Goal: Information Seeking & Learning: Learn about a topic

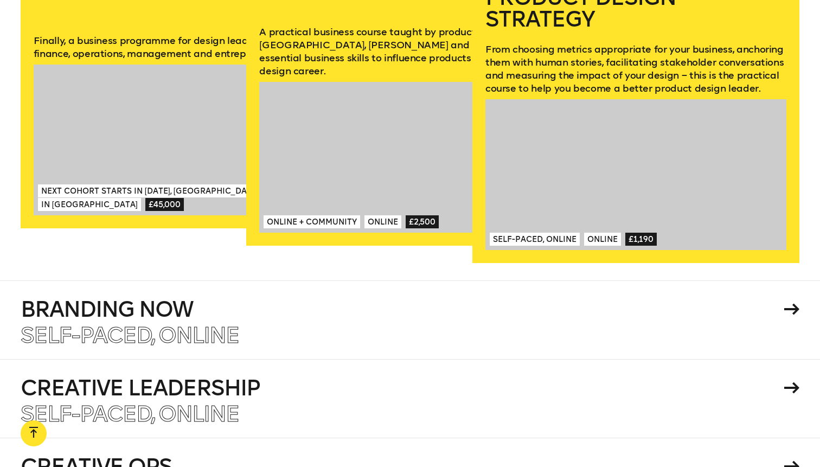
scroll to position [1915, 0]
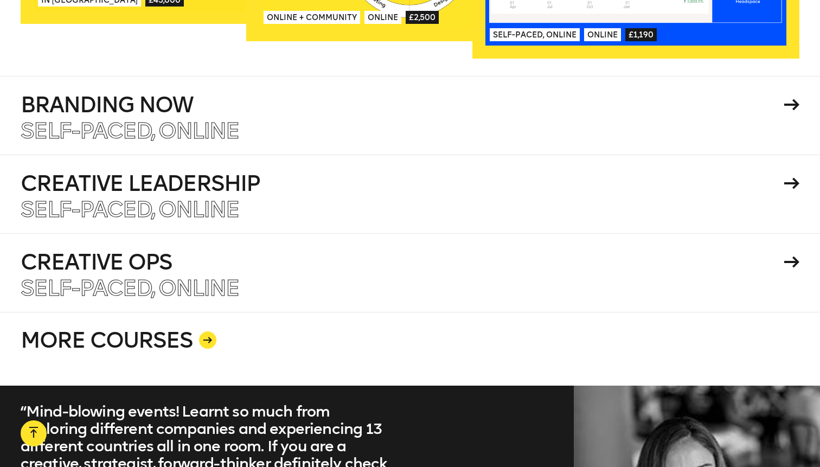
click at [204, 336] on link "MORE COURSES" at bounding box center [410, 349] width 779 height 74
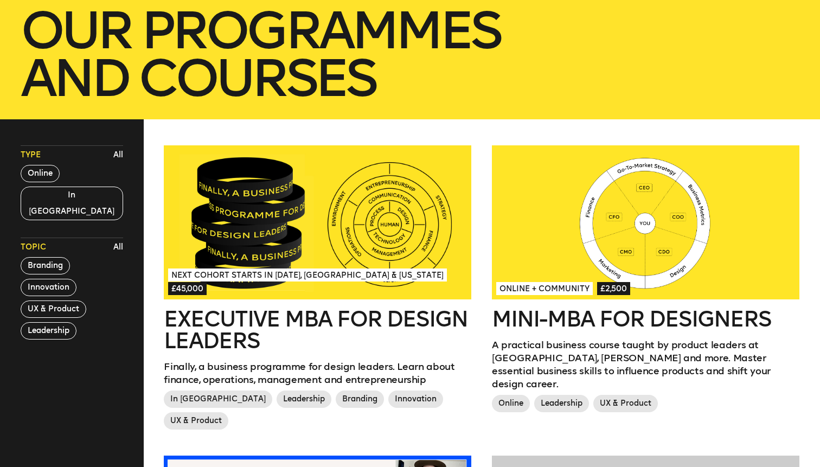
scroll to position [195, 0]
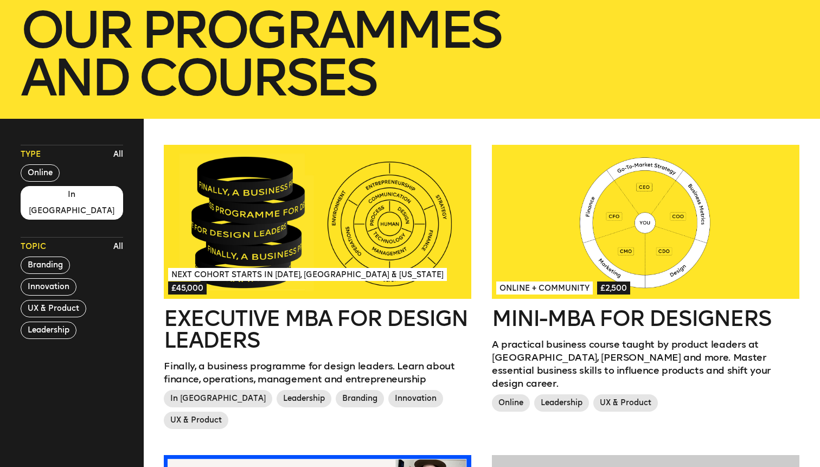
click at [50, 193] on button "In London" at bounding box center [72, 203] width 102 height 34
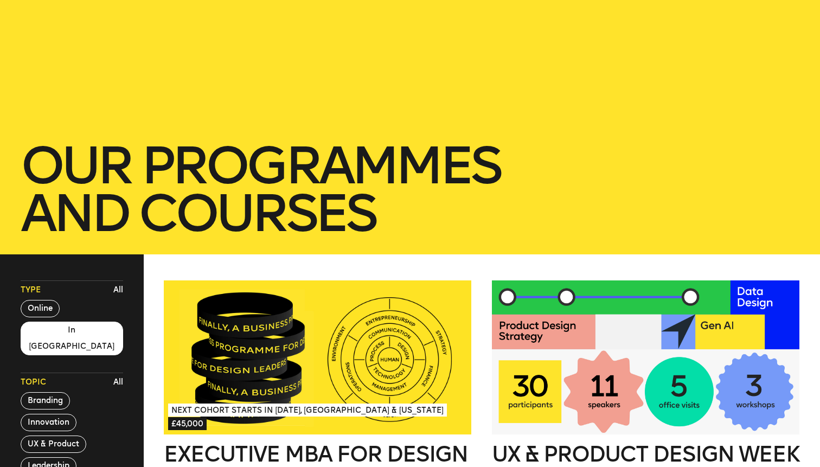
scroll to position [0, 0]
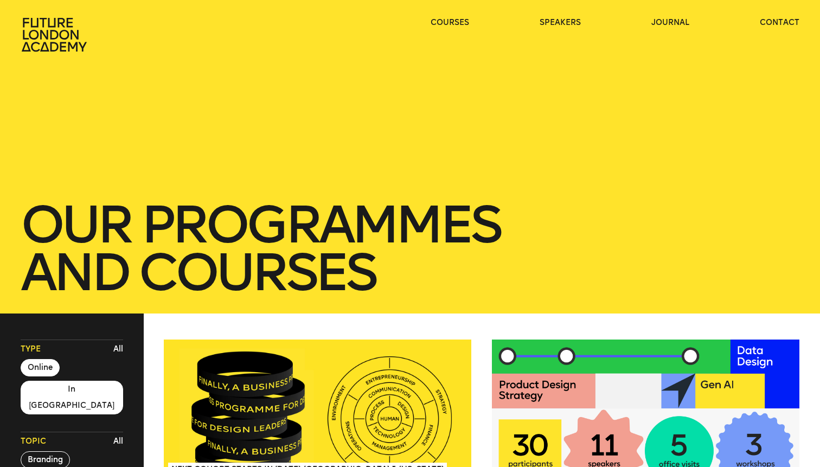
click at [42, 363] on button "Online" at bounding box center [40, 367] width 39 height 17
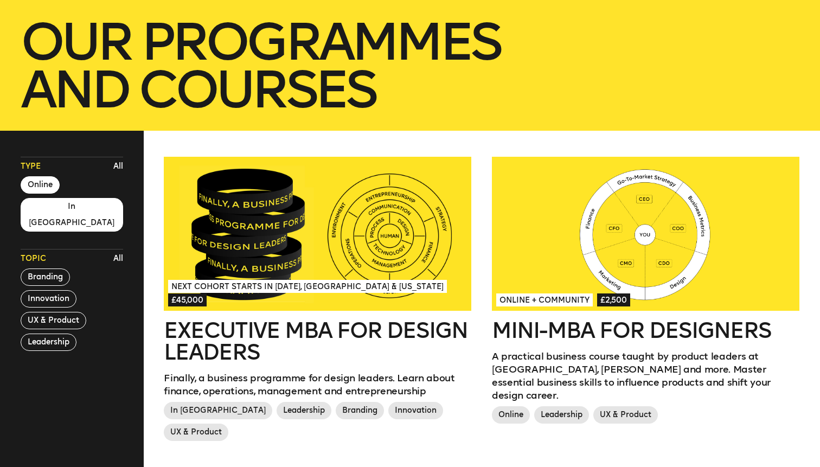
scroll to position [259, 0]
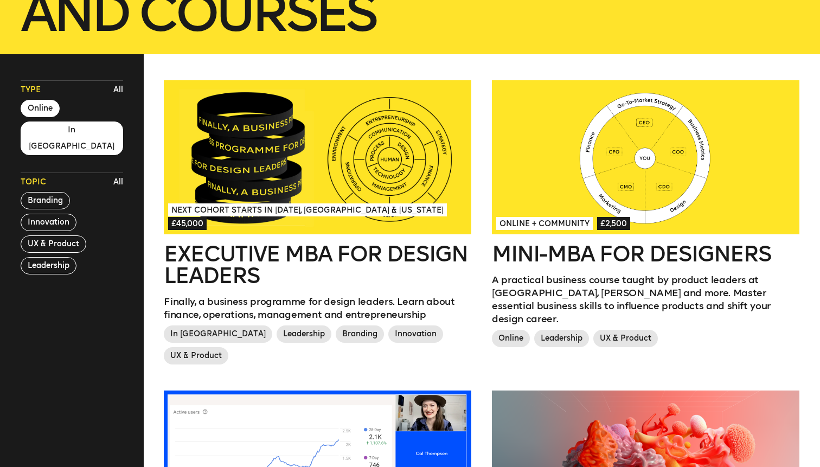
click at [55, 130] on button "In London" at bounding box center [72, 138] width 102 height 34
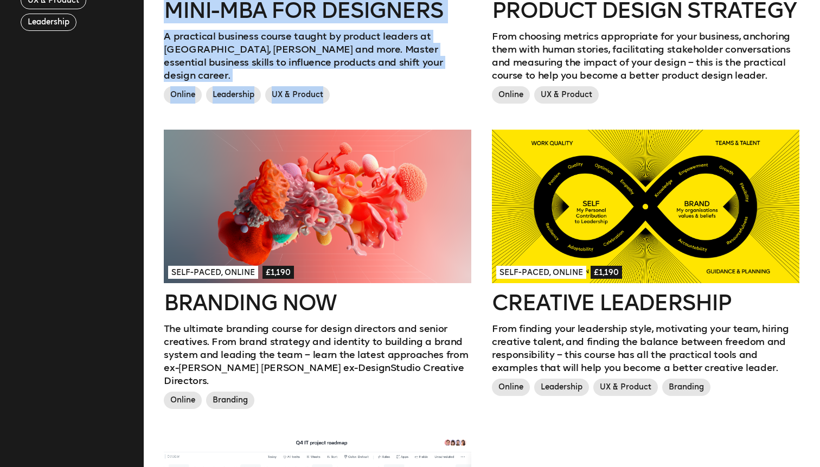
scroll to position [591, 0]
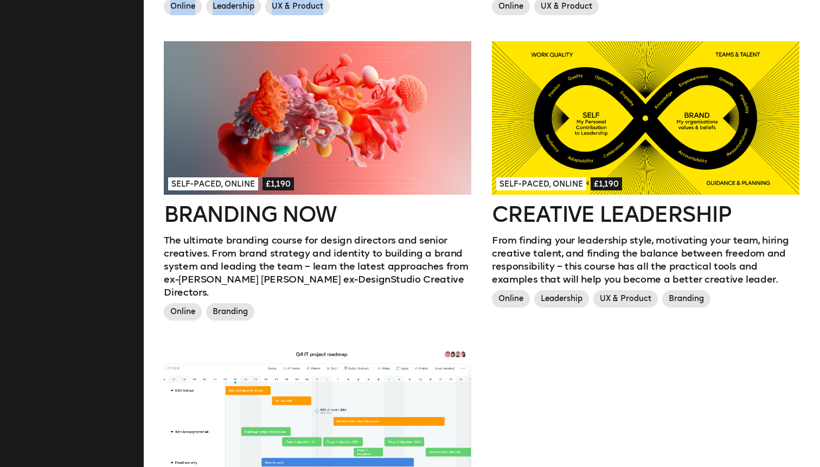
click at [567, 387] on div "Online + Community £2,500 Mini-MBA for Designers A practical business course ta…" at bounding box center [482, 193] width 656 height 891
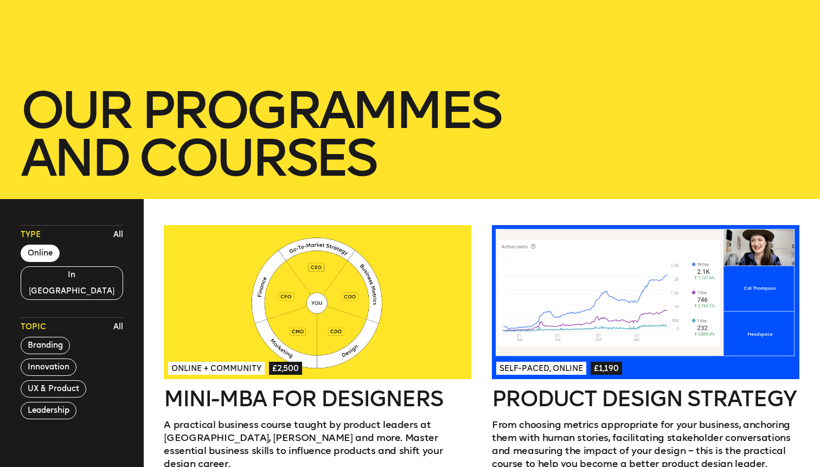
scroll to position [103, 0]
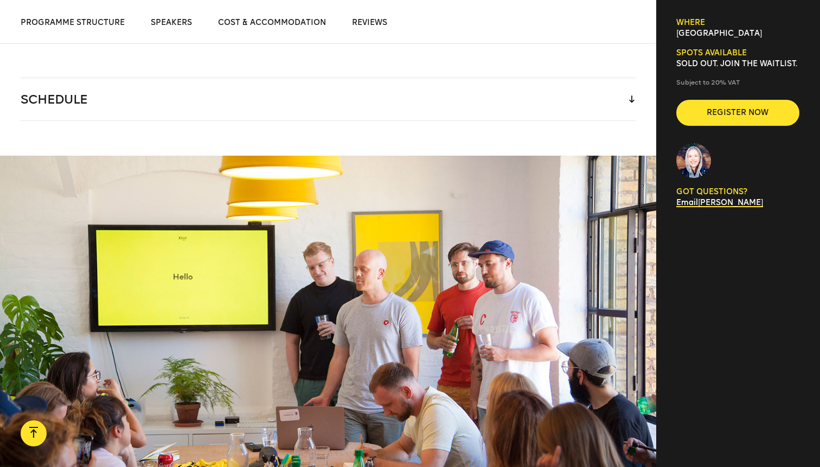
scroll to position [1506, 0]
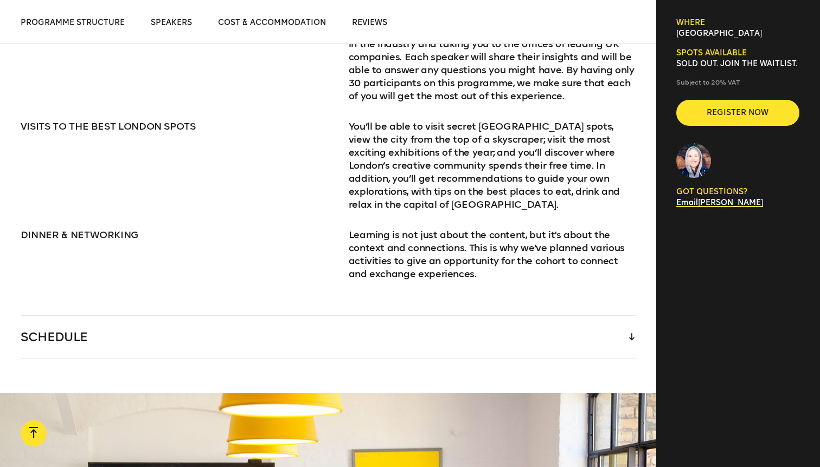
click at [203, 323] on div "SCHEDULE" at bounding box center [328, 337] width 615 height 42
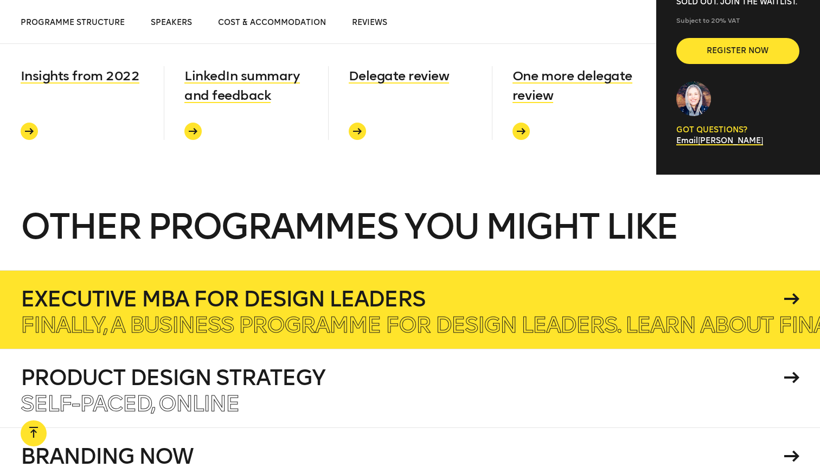
scroll to position [4273, 0]
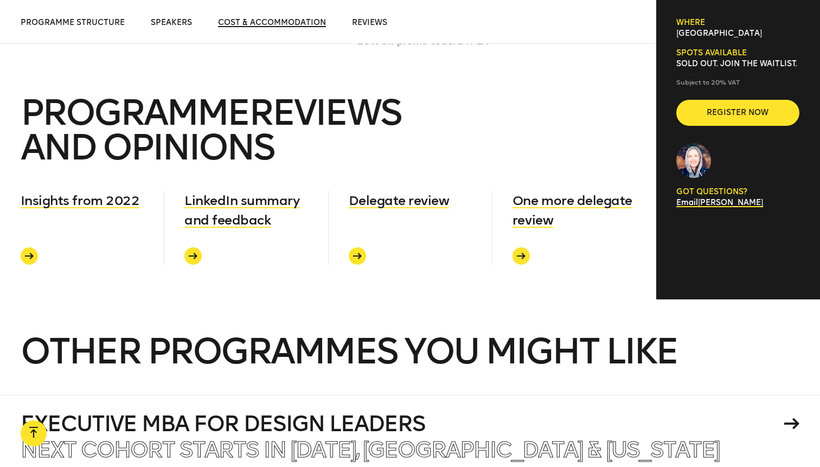
click at [283, 21] on span "Cost & Accommodation" at bounding box center [272, 22] width 108 height 9
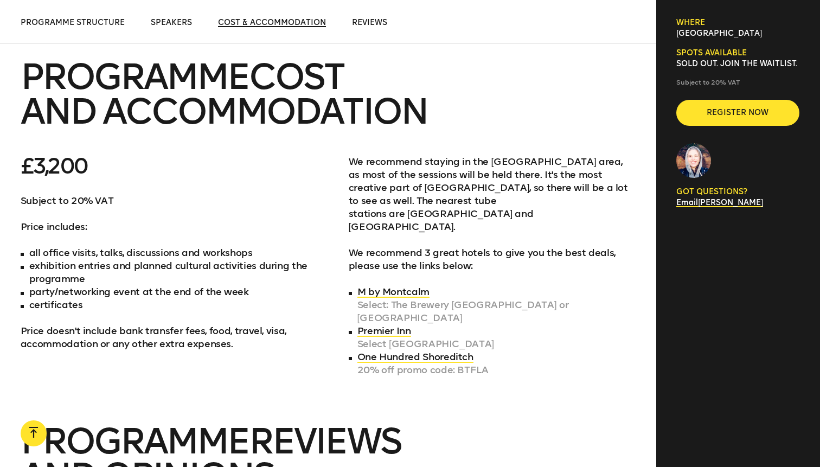
scroll to position [3933, 0]
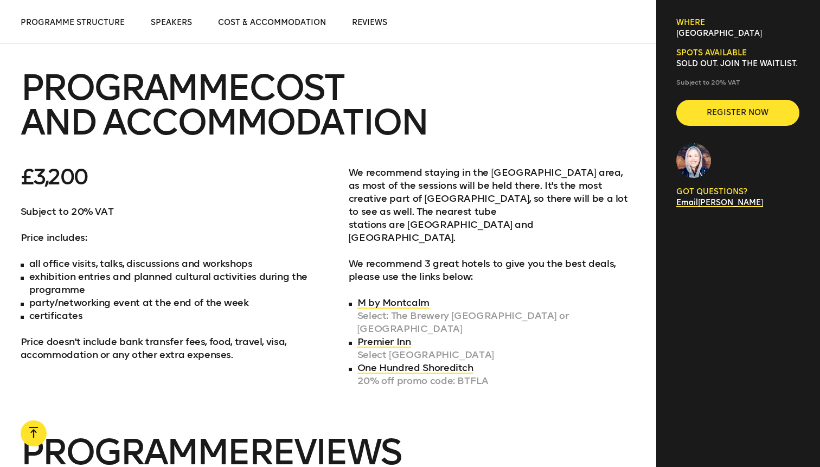
click at [466, 166] on p "We recommend staying in the Shoreditch area, as most of the sessions will be he…" at bounding box center [492, 224] width 287 height 117
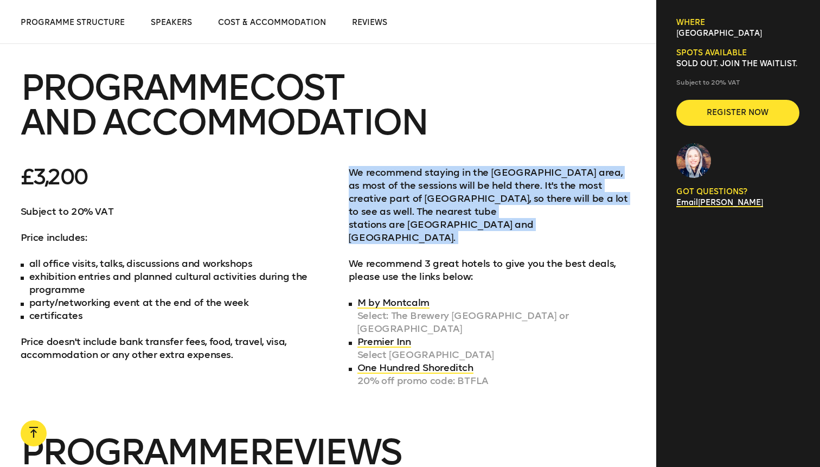
click at [466, 166] on p "We recommend staying in the Shoreditch area, as most of the sessions will be he…" at bounding box center [492, 224] width 287 height 117
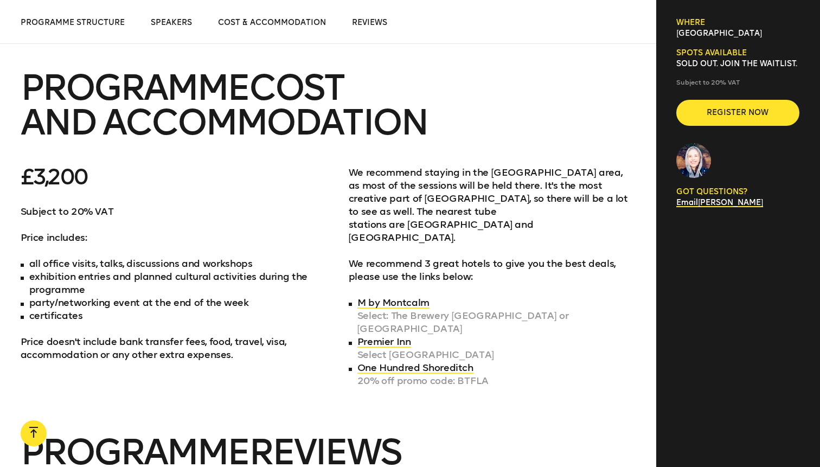
click at [466, 166] on p "We recommend staying in the Shoreditch area, as most of the sessions will be he…" at bounding box center [492, 224] width 287 height 117
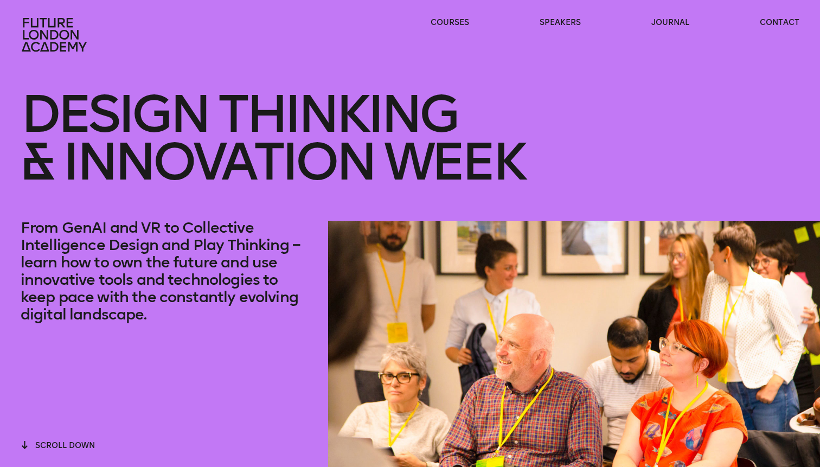
click at [226, 144] on h1 "Design Thinking & innovation Week" at bounding box center [410, 137] width 779 height 165
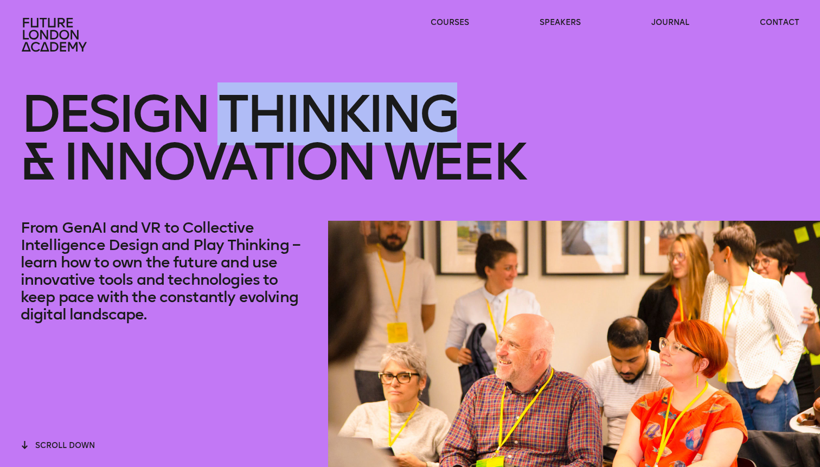
click at [226, 144] on h1 "Design Thinking & innovation Week" at bounding box center [410, 137] width 779 height 165
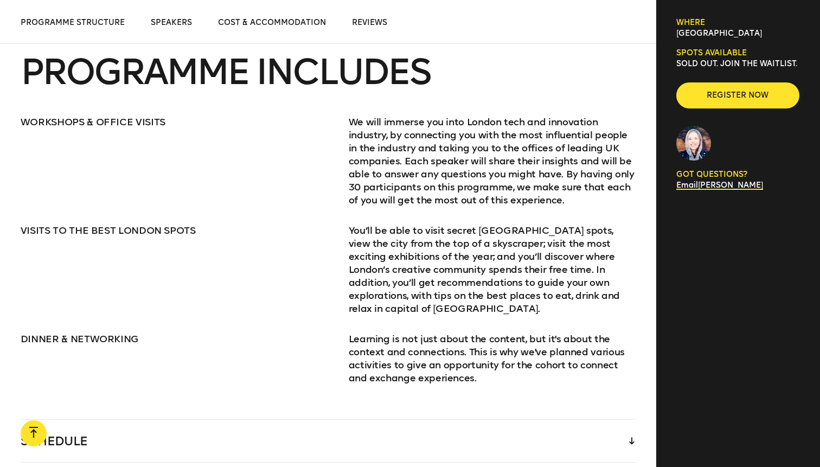
scroll to position [1457, 0]
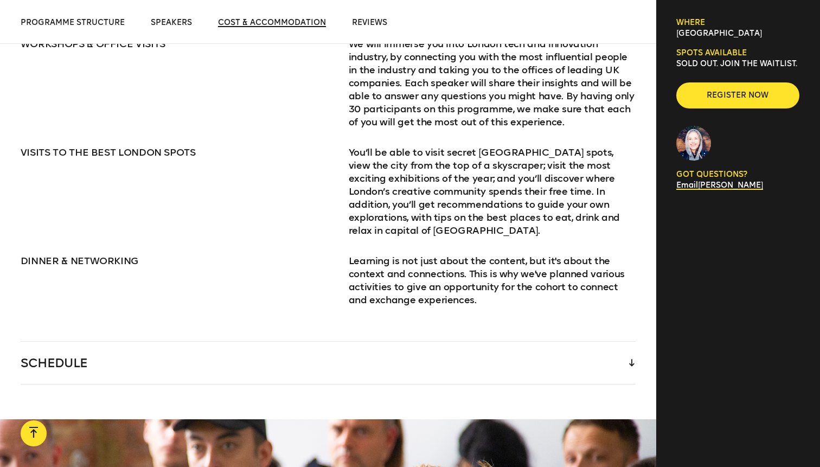
click at [270, 22] on span "Cost & Accommodation" at bounding box center [272, 22] width 108 height 9
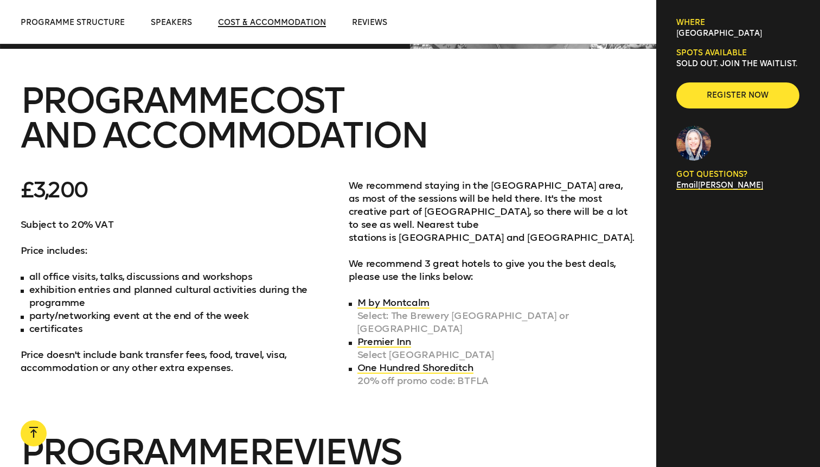
scroll to position [3511, 0]
